Goal: Use online tool/utility: Utilize a website feature to perform a specific function

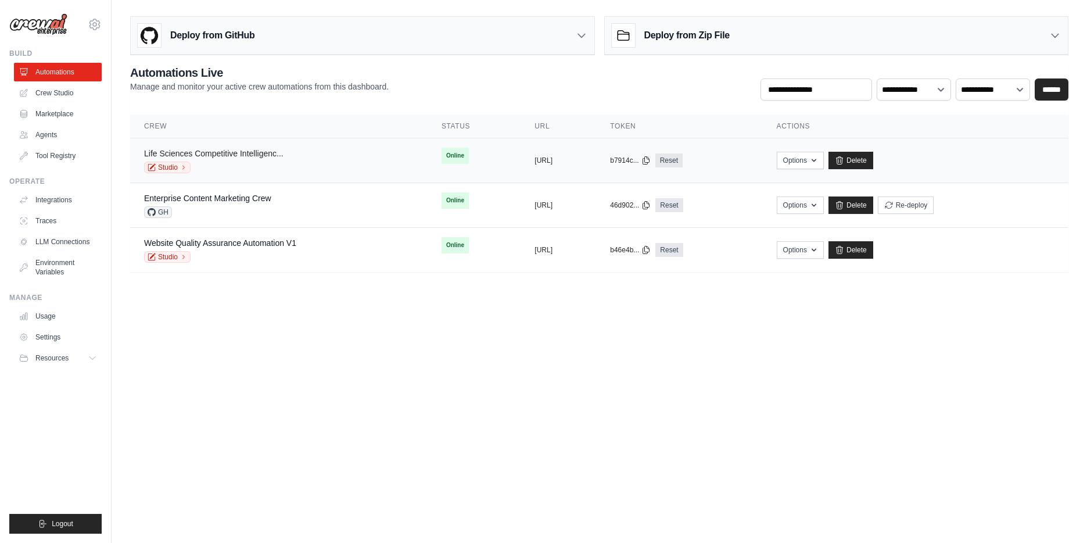
click at [265, 152] on link "Life Sciences Competitive Intelligenc..." at bounding box center [213, 153] width 139 height 9
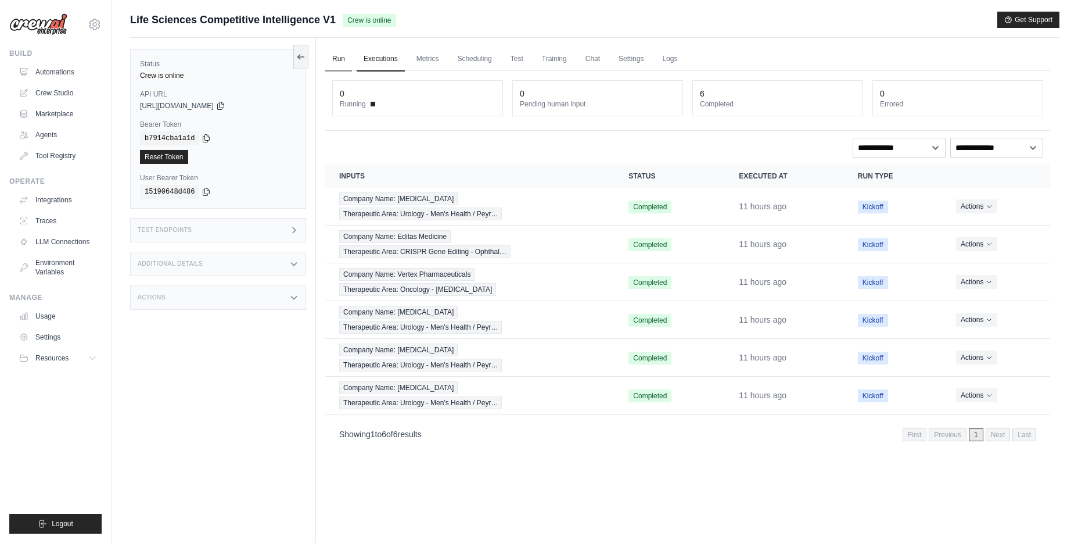
click at [334, 59] on link "Run" at bounding box center [338, 59] width 27 height 24
